Goal: Transaction & Acquisition: Book appointment/travel/reservation

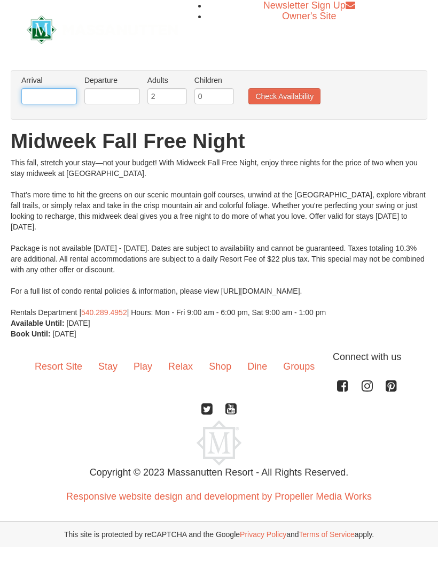
click at [47, 101] on input "text" at bounding box center [49, 96] width 56 height 16
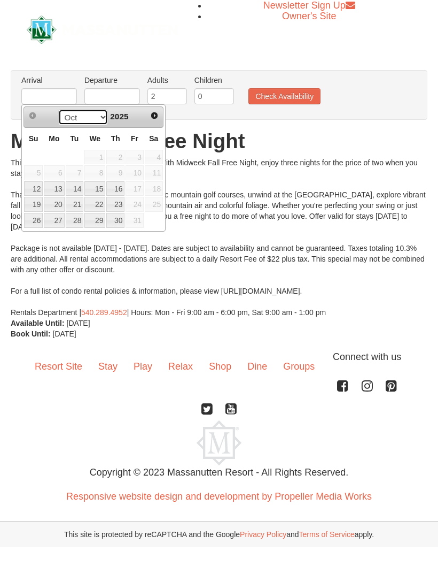
click at [96, 116] on select "Oct Nov Dec" at bounding box center [83, 117] width 50 height 16
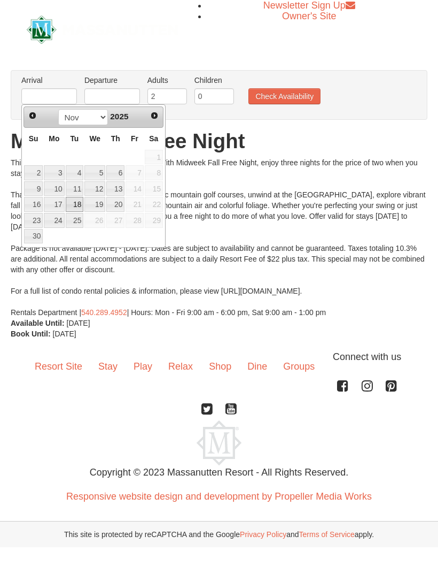
click at [73, 198] on link "18" at bounding box center [75, 204] width 18 height 15
type input "[DATE]"
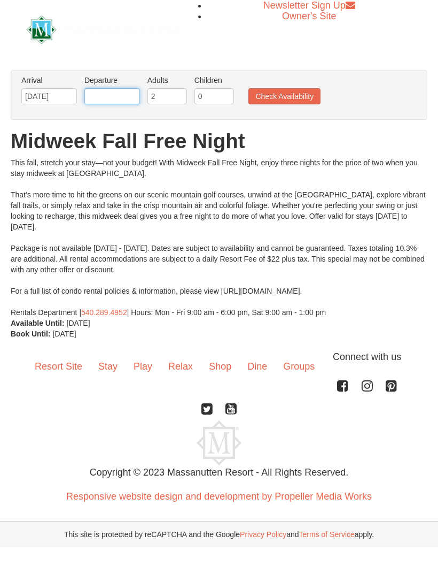
click at [104, 104] on body "Browser Not Supported We notice you are using a browser which will not provide …" at bounding box center [219, 273] width 438 height 547
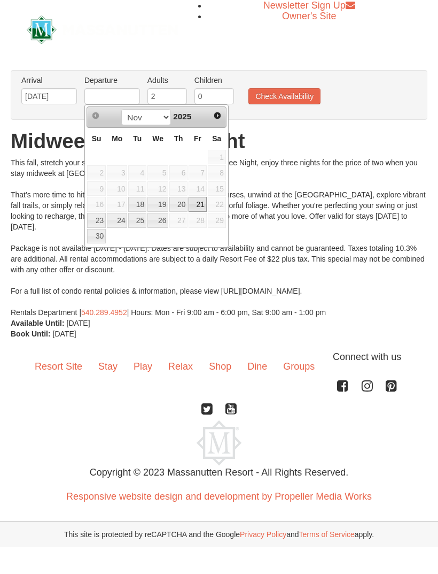
click at [197, 209] on link "21" at bounding box center [198, 204] width 18 height 15
type input "[DATE]"
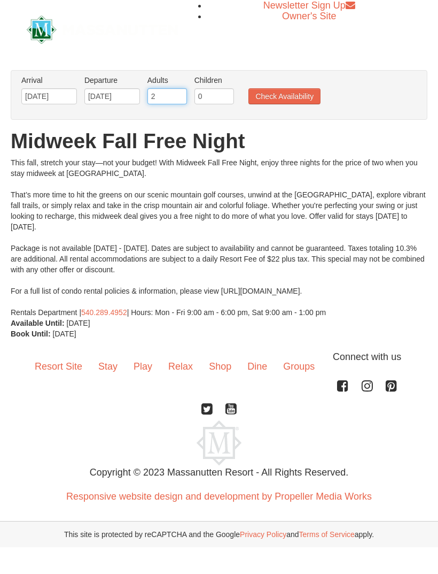
click at [172, 101] on input "2" at bounding box center [168, 96] width 40 height 16
click at [158, 96] on input "2" at bounding box center [168, 96] width 40 height 16
type input "4"
click at [254, 101] on button "Check Availability" at bounding box center [285, 96] width 72 height 16
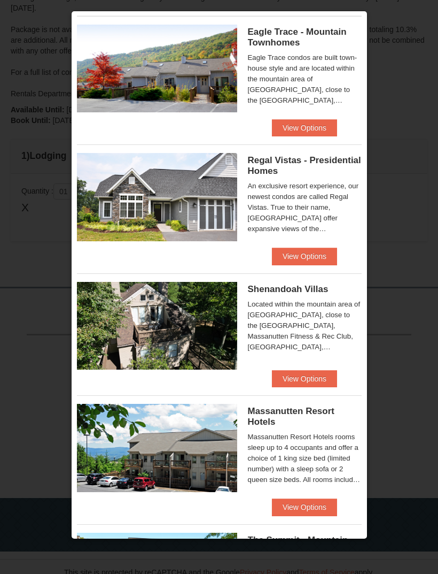
scroll to position [20, 0]
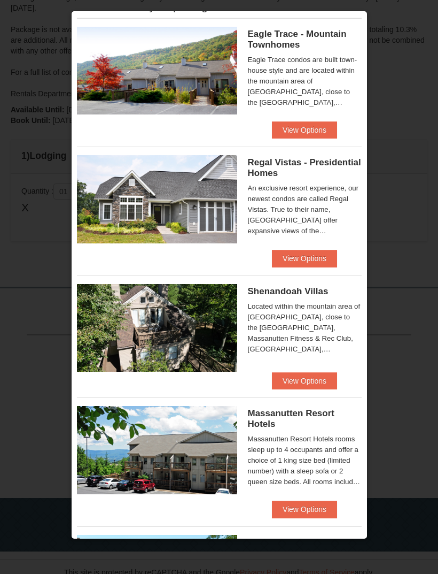
click at [273, 129] on button "View Options" at bounding box center [304, 129] width 65 height 17
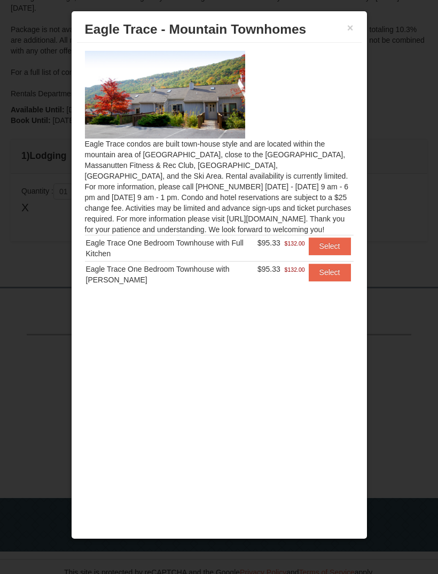
click at [353, 24] on button "×" at bounding box center [351, 27] width 6 height 11
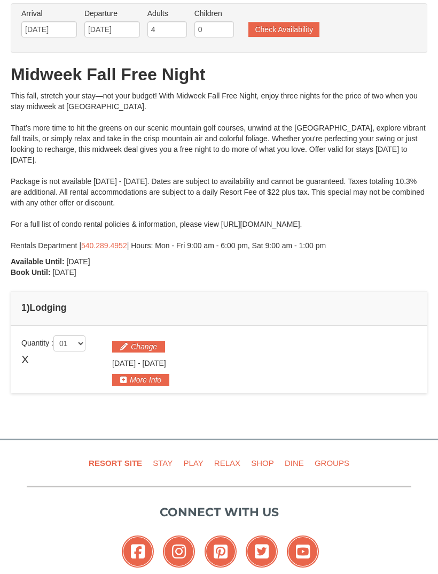
scroll to position [0, 0]
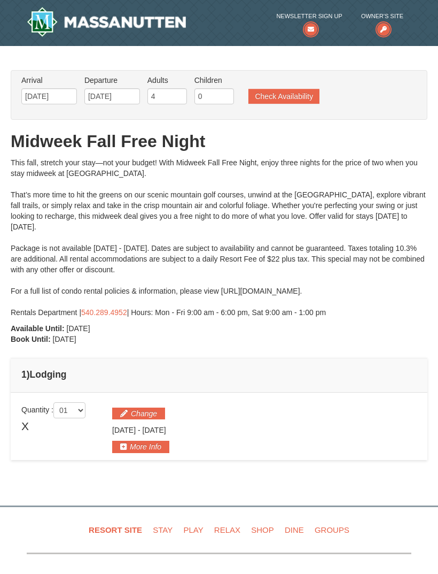
click at [284, 93] on button "Check Availability" at bounding box center [284, 96] width 71 height 15
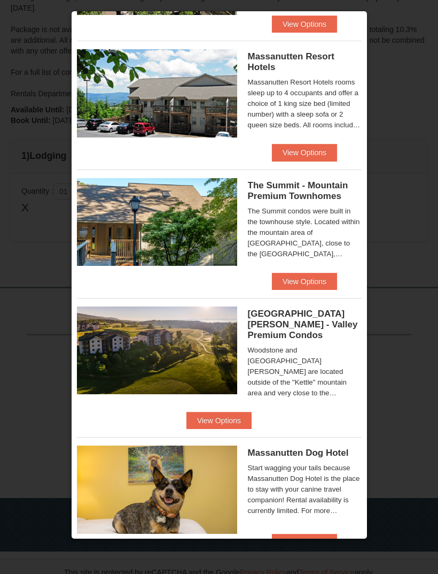
scroll to position [376, 0]
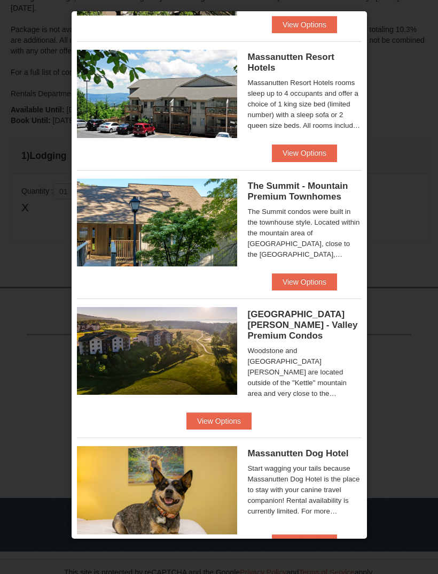
click at [314, 400] on div "[GEOGRAPHIC_DATA][PERSON_NAME] - Valley Premium Condos Woodstone and [GEOGRAPHI…" at bounding box center [219, 355] width 285 height 114
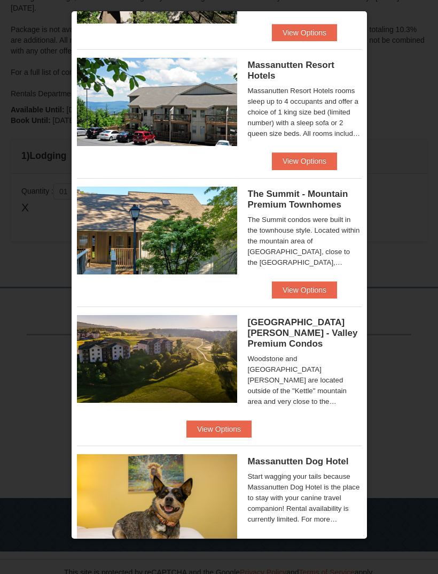
click at [252, 420] on button "View Options" at bounding box center [219, 428] width 65 height 17
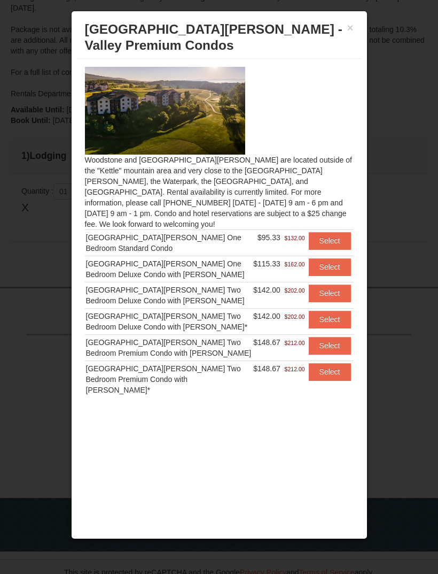
click at [333, 341] on button "Select" at bounding box center [330, 345] width 42 height 17
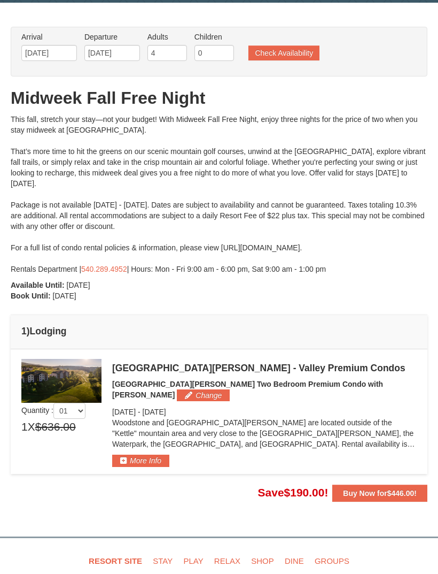
scroll to position [0, 0]
